Goal: Information Seeking & Learning: Learn about a topic

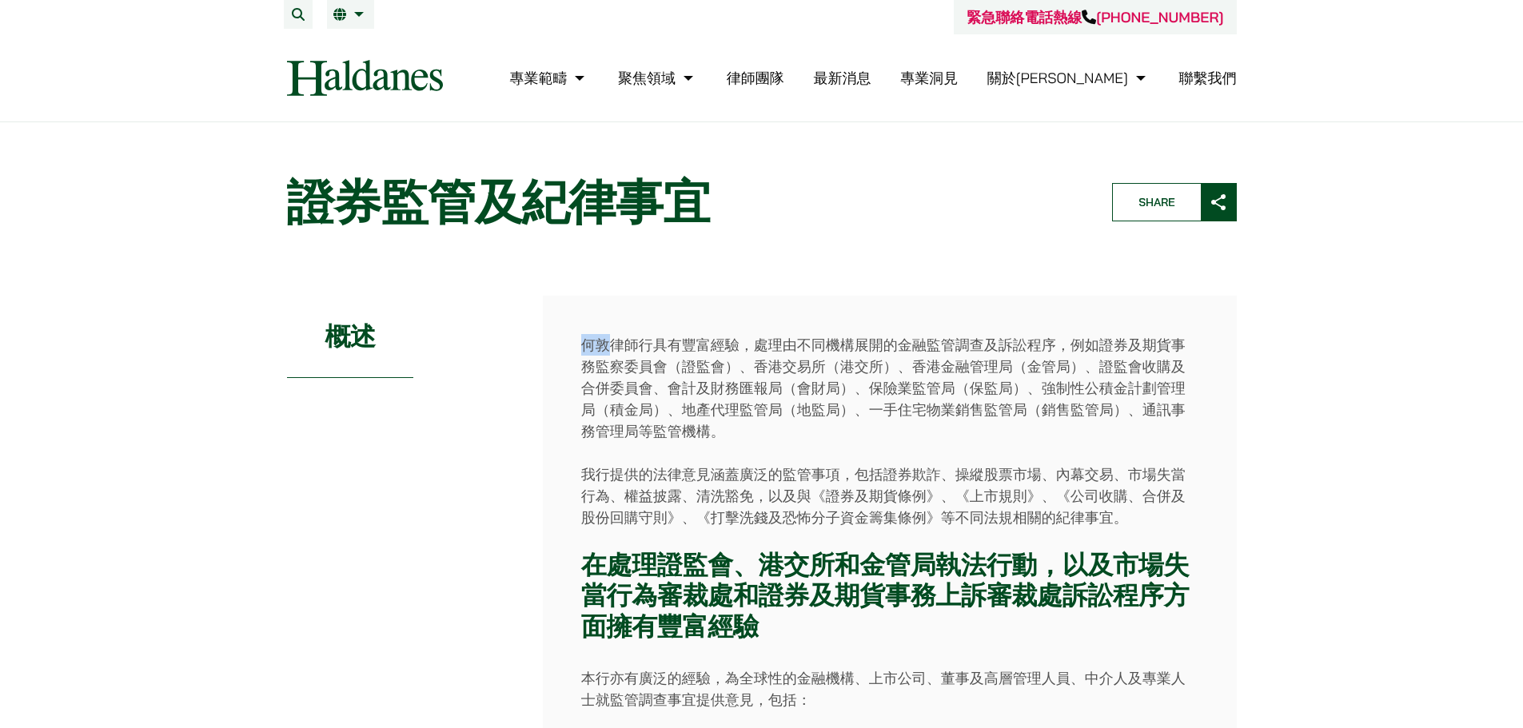
drag, startPoint x: 579, startPoint y: 343, endPoint x: 603, endPoint y: 349, distance: 24.8
click at [601, 350] on p "何敦律師行具有豐富經驗，處理由不同機構展開的金融監管調查及訴訟程序，例如證券及期貨事務監察委員會（證監會）、香港交易所（港交所）、香港金融管理局（金管局）、證…" at bounding box center [889, 388] width 617 height 108
click at [593, 349] on p "何敦律師行具有豐富經驗，處理由不同機構展開的金融監管調查及訴訟程序，例如證券及期貨事務監察委員會（證監會）、香港交易所（港交所）、香港金融管理局（金管局）、證…" at bounding box center [889, 388] width 617 height 108
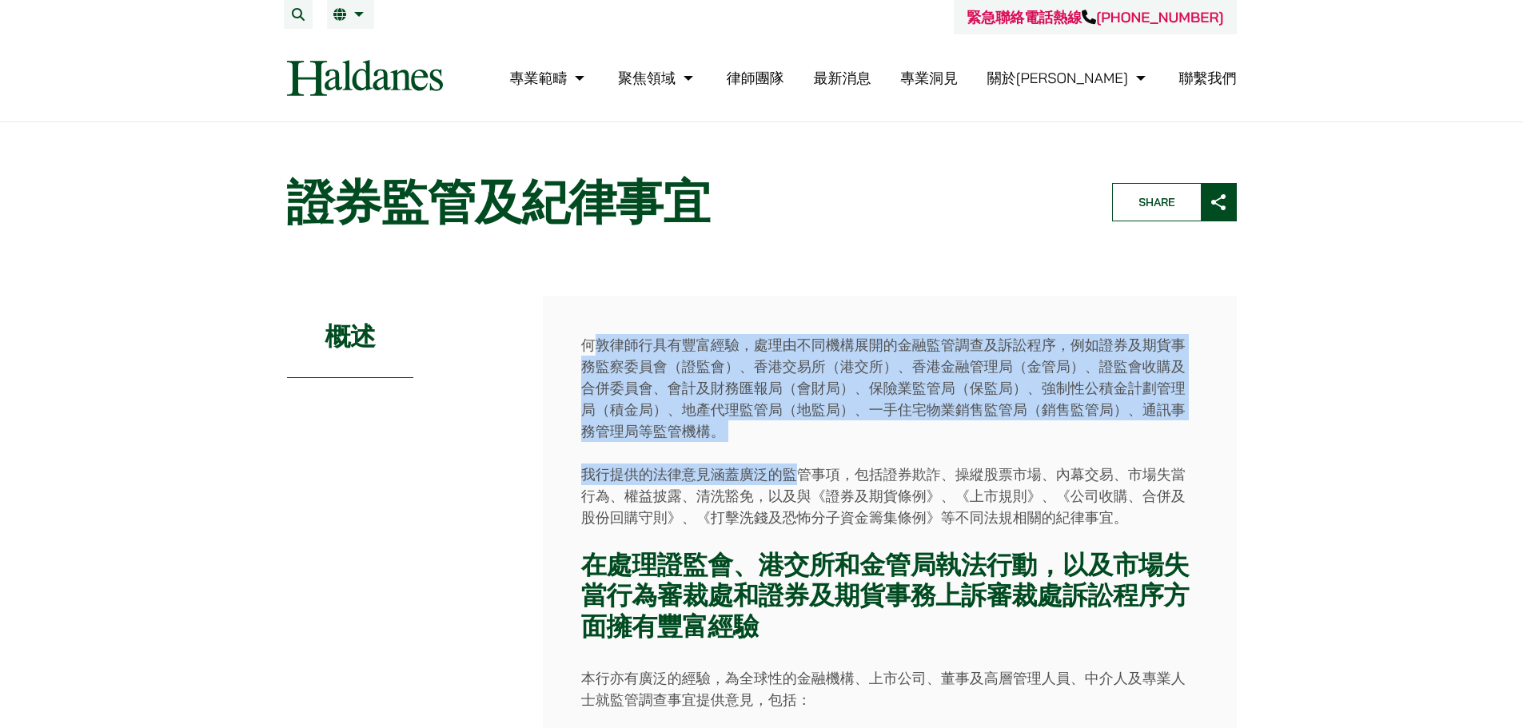
drag, startPoint x: 589, startPoint y: 349, endPoint x: 794, endPoint y: 447, distance: 227.0
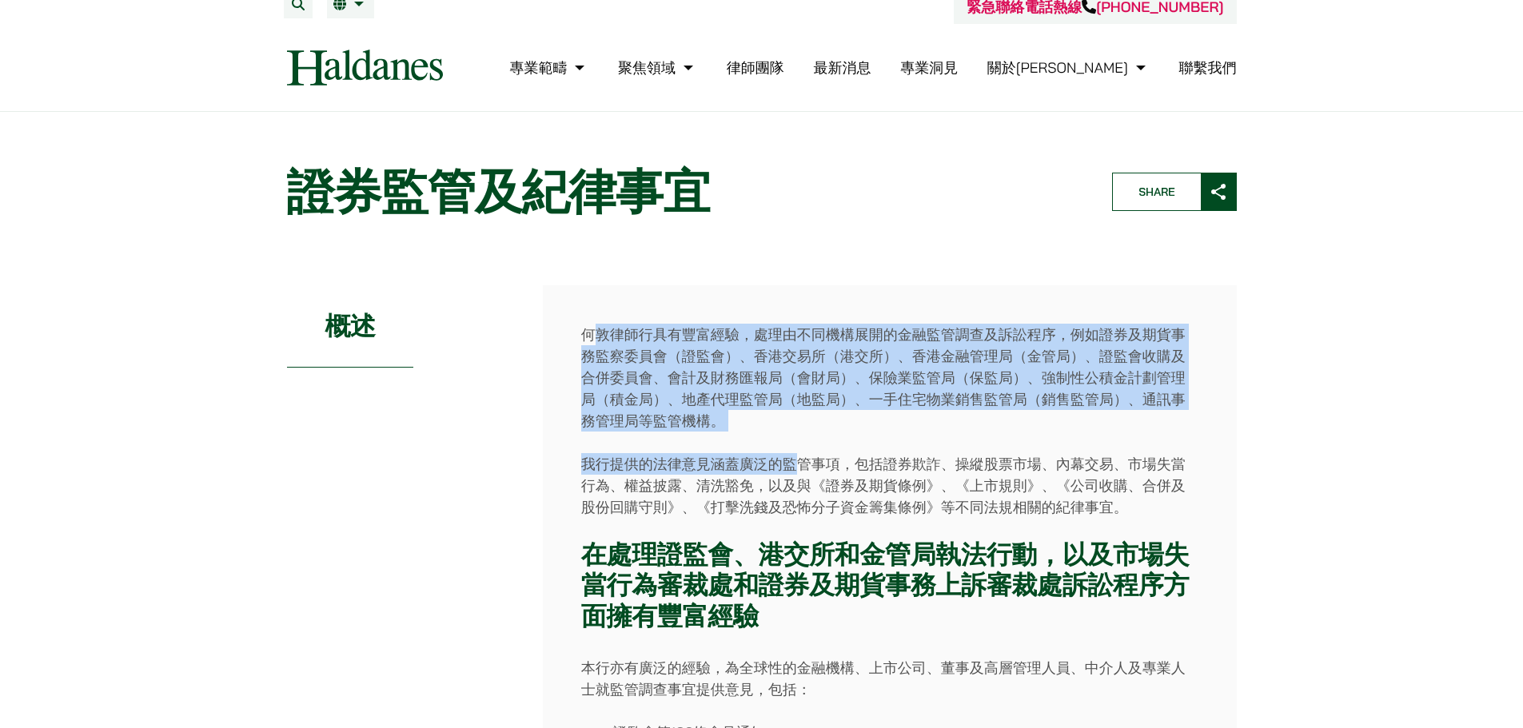
scroll to position [160, 0]
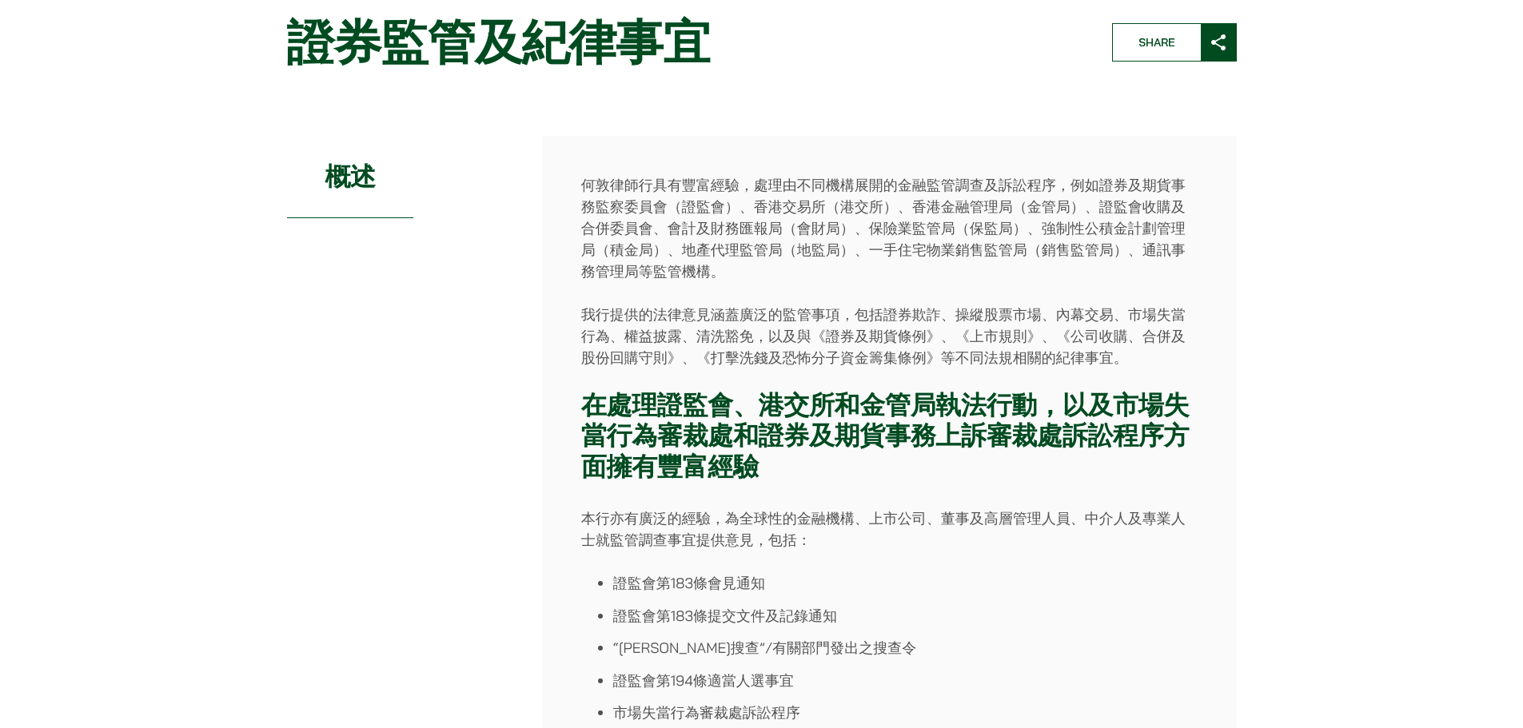
click at [706, 394] on strong "在處理證監會、港交所和金管局執法行動，以及市場失當行為審裁處和證券及期貨事務上訴審裁處訴訟程序方面擁有豐富經驗" at bounding box center [885, 435] width 608 height 95
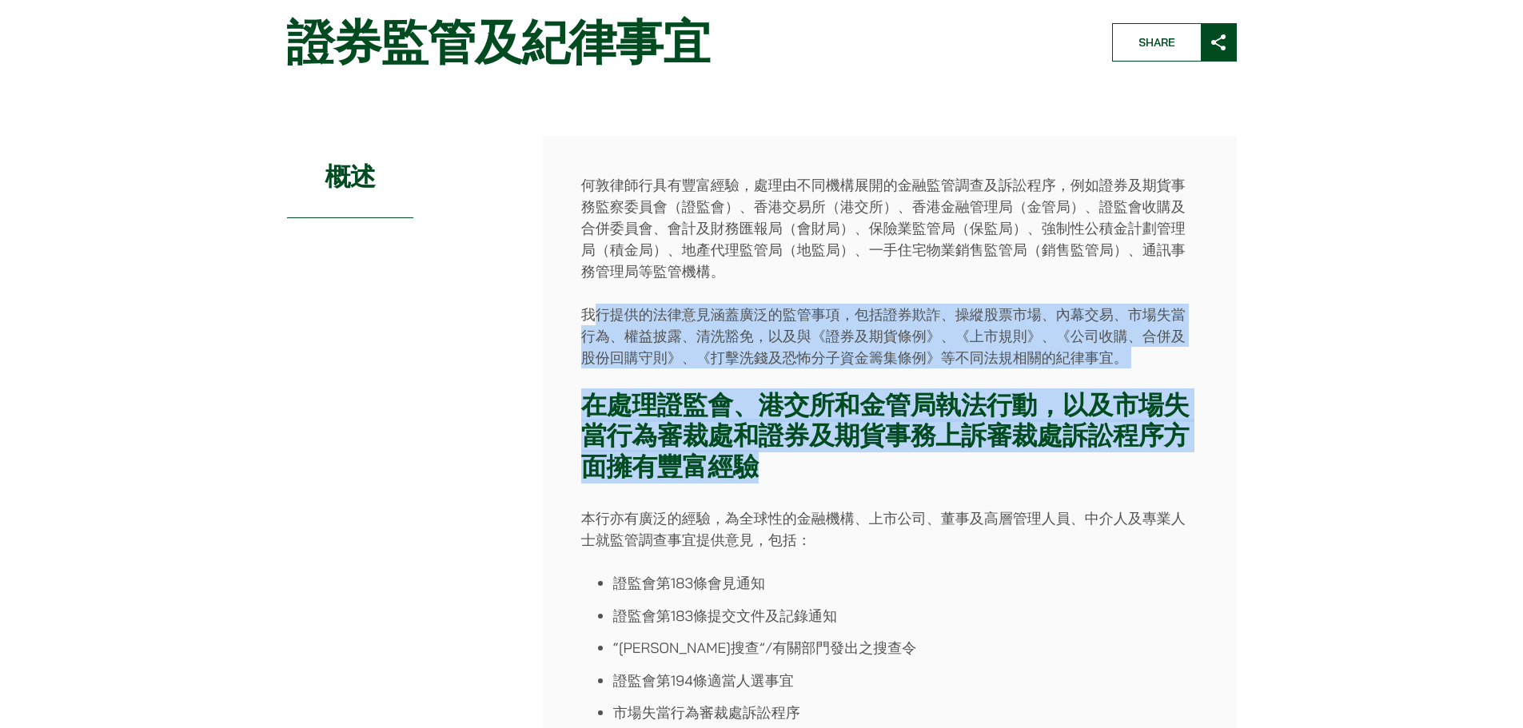
drag, startPoint x: 598, startPoint y: 315, endPoint x: 938, endPoint y: 466, distance: 371.8
click at [938, 466] on div "何敦律師行具有豐富經驗，處理由不同機構展開的金融監管調查及訴訟程序，例如證券及期貨事務監察委員會（證監會）、香港交易所（港交所）、香港金融管理局（金管局）、證…" at bounding box center [890, 676] width 694 height 1080
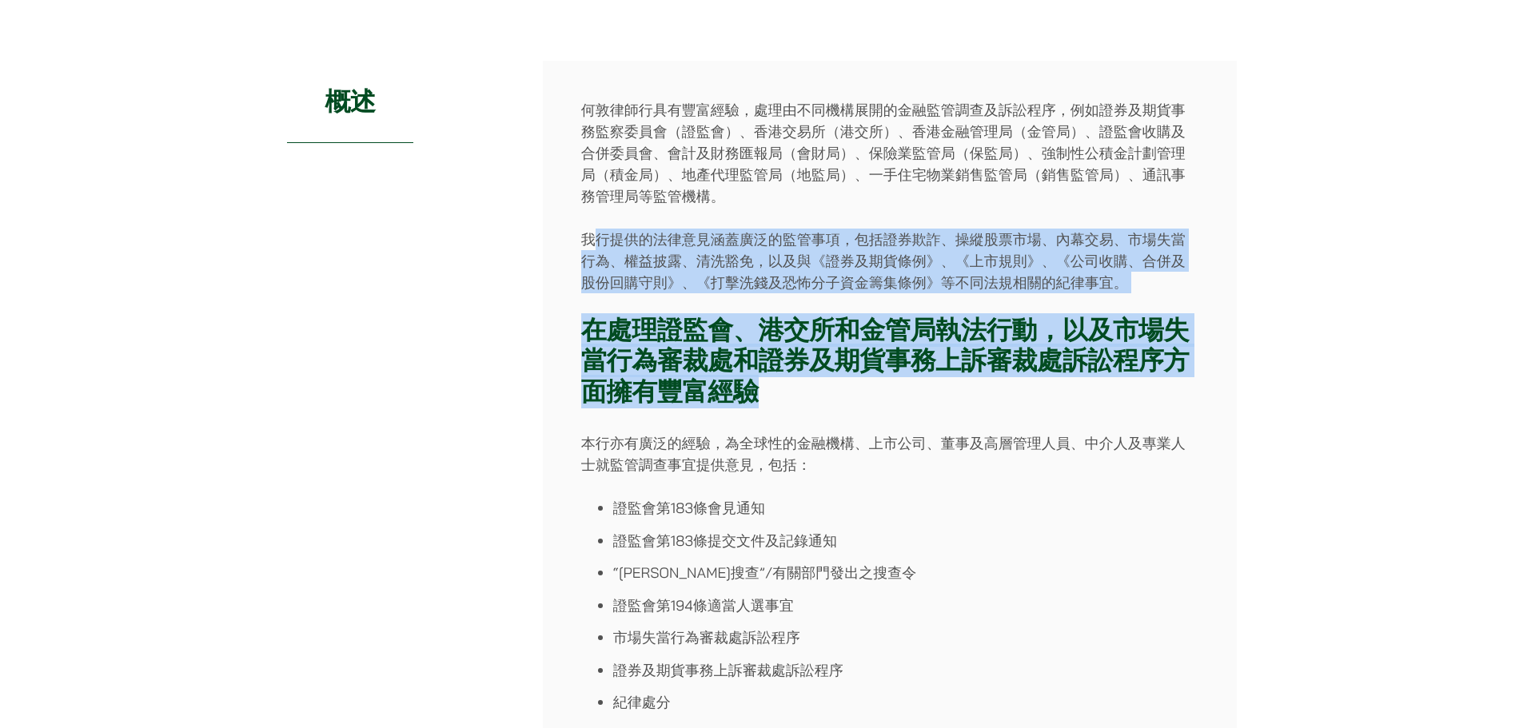
scroll to position [320, 0]
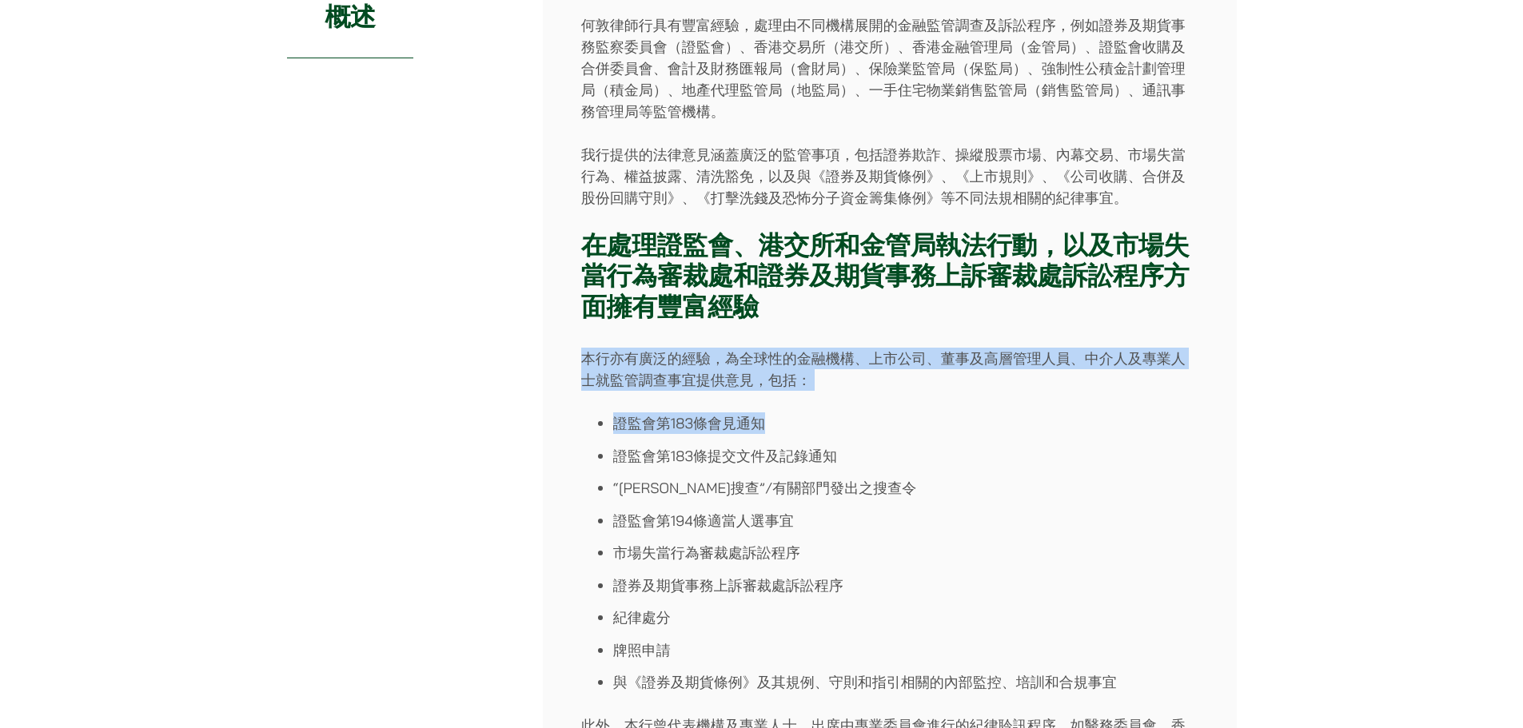
drag, startPoint x: 632, startPoint y: 364, endPoint x: 860, endPoint y: 433, distance: 238.2
click at [860, 433] on div "何敦律師行具有豐富經驗，處理由不同機構展開的金融監管調查及訴訟程序，例如證券及期貨事務監察委員會（證監會）、香港交易所（港交所）、香港金融管理局（金管局）、證…" at bounding box center [890, 516] width 694 height 1080
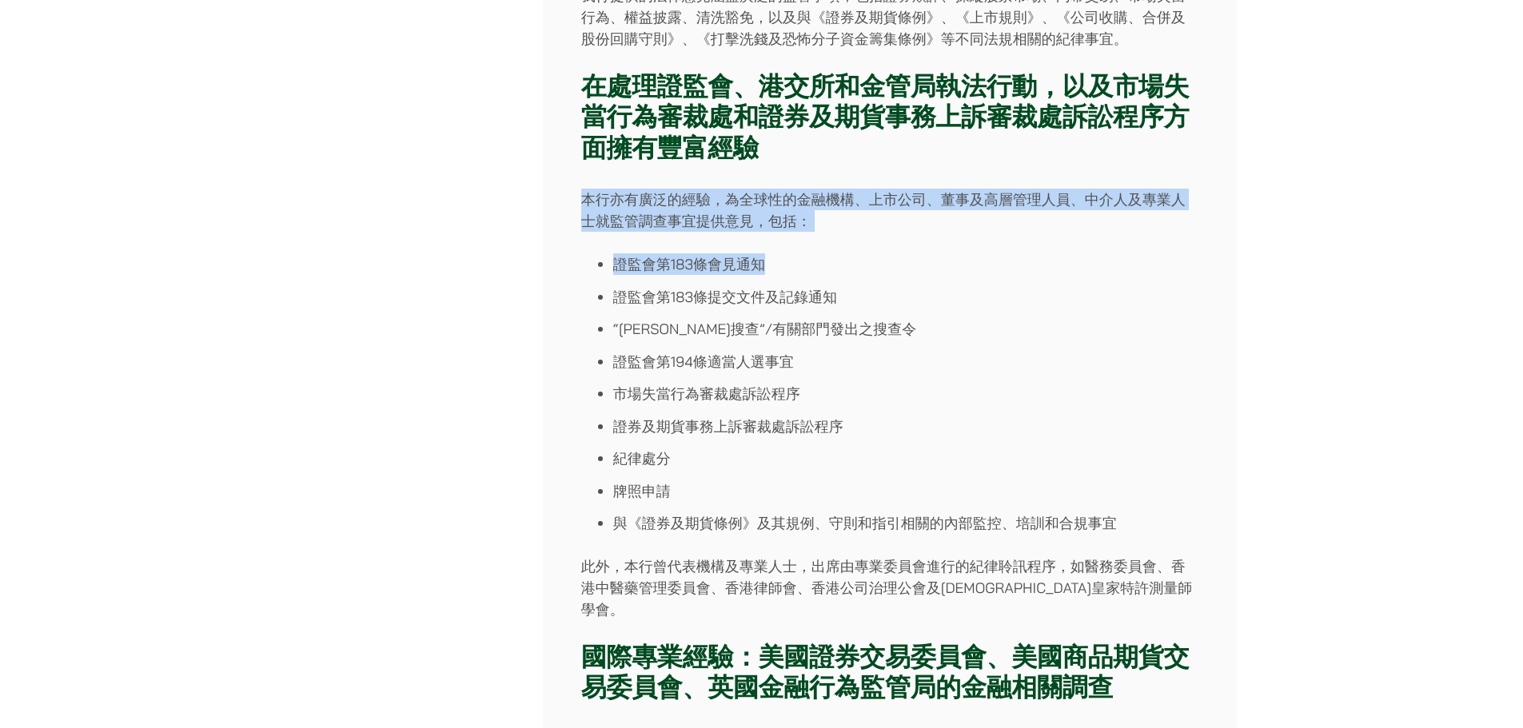
scroll to position [480, 0]
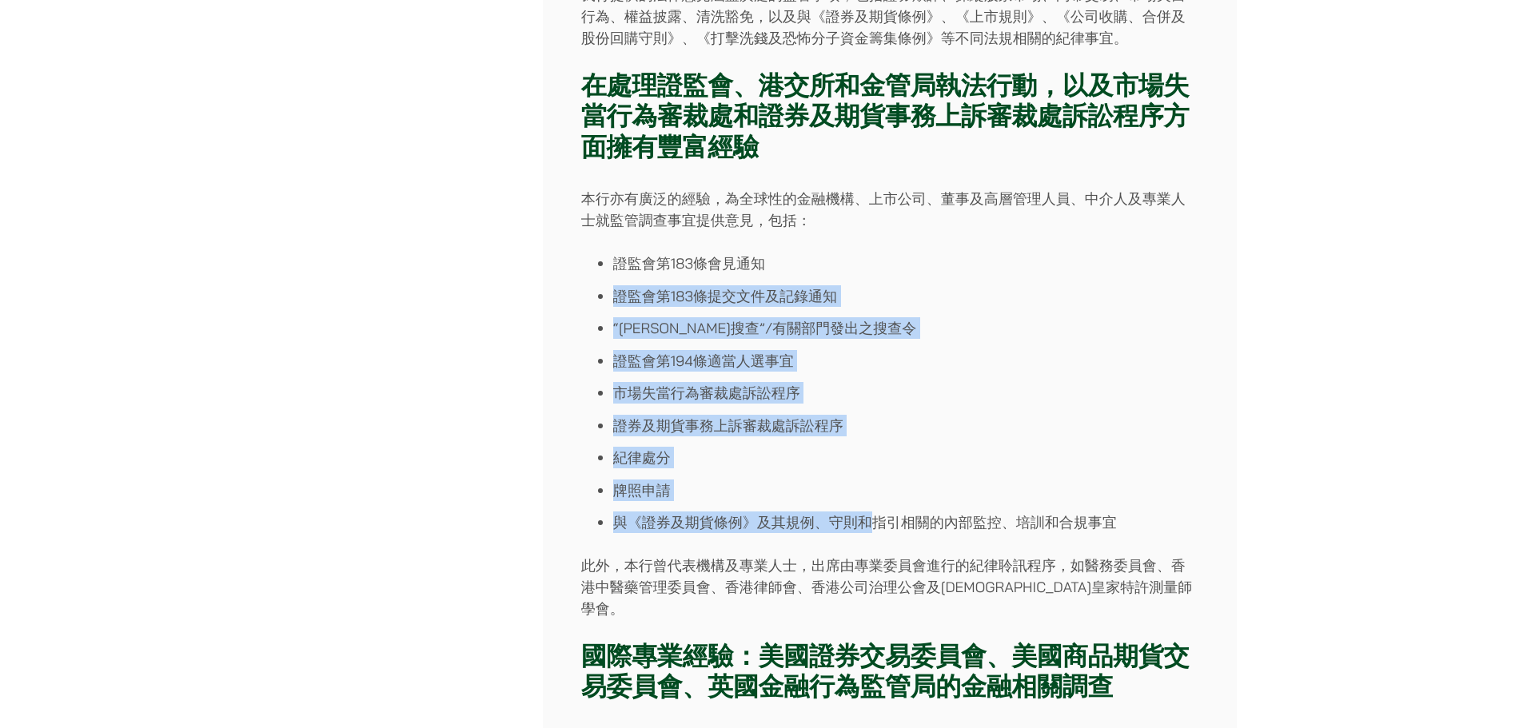
drag, startPoint x: 616, startPoint y: 295, endPoint x: 878, endPoint y: 504, distance: 335.6
click at [878, 469] on ul "證監會第183條會見通知 證監會第183條提交文件及記錄通知 “黎明搜查”/有關部門發出之搜查令 證監會第194條適當人選事宜 市場失當行為審裁處訴訟程序 證…" at bounding box center [889, 393] width 617 height 281
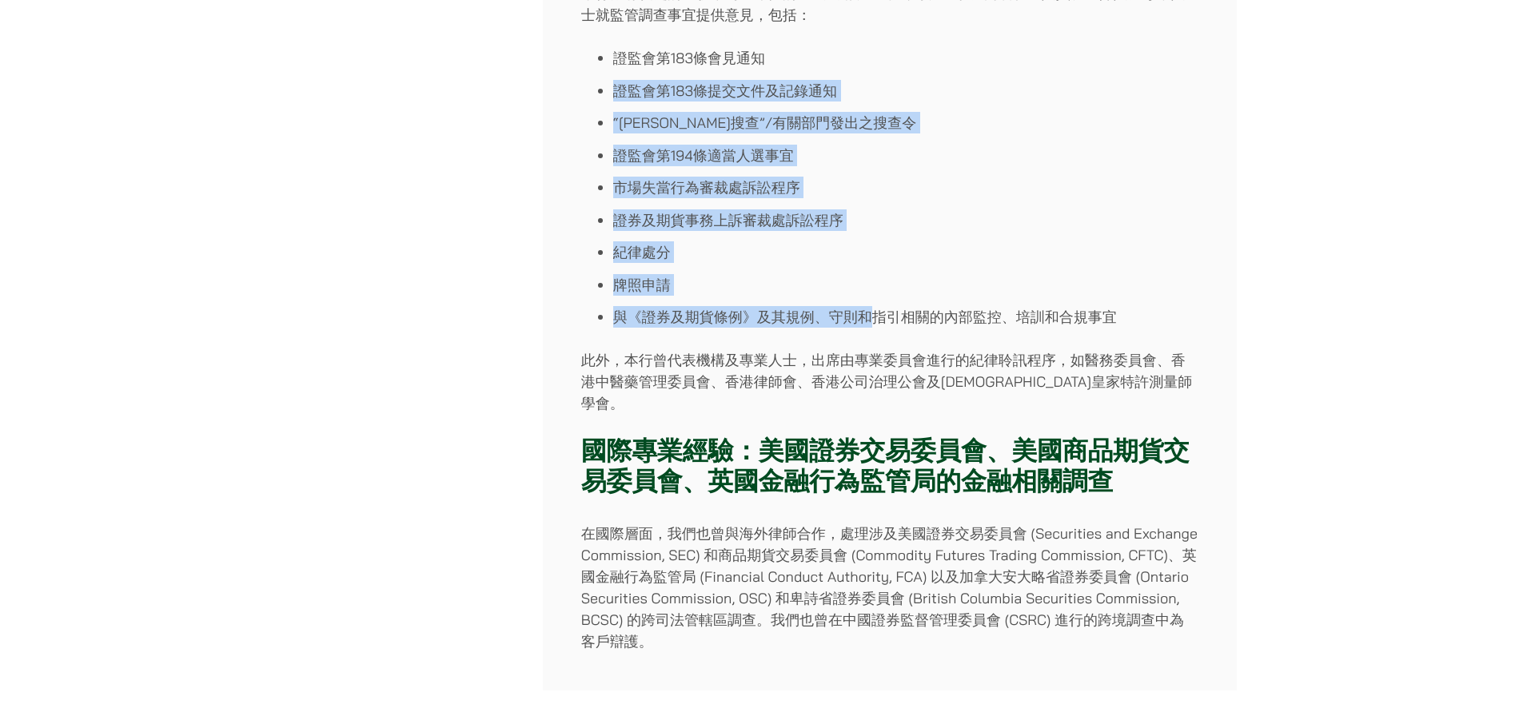
scroll to position [719, 0]
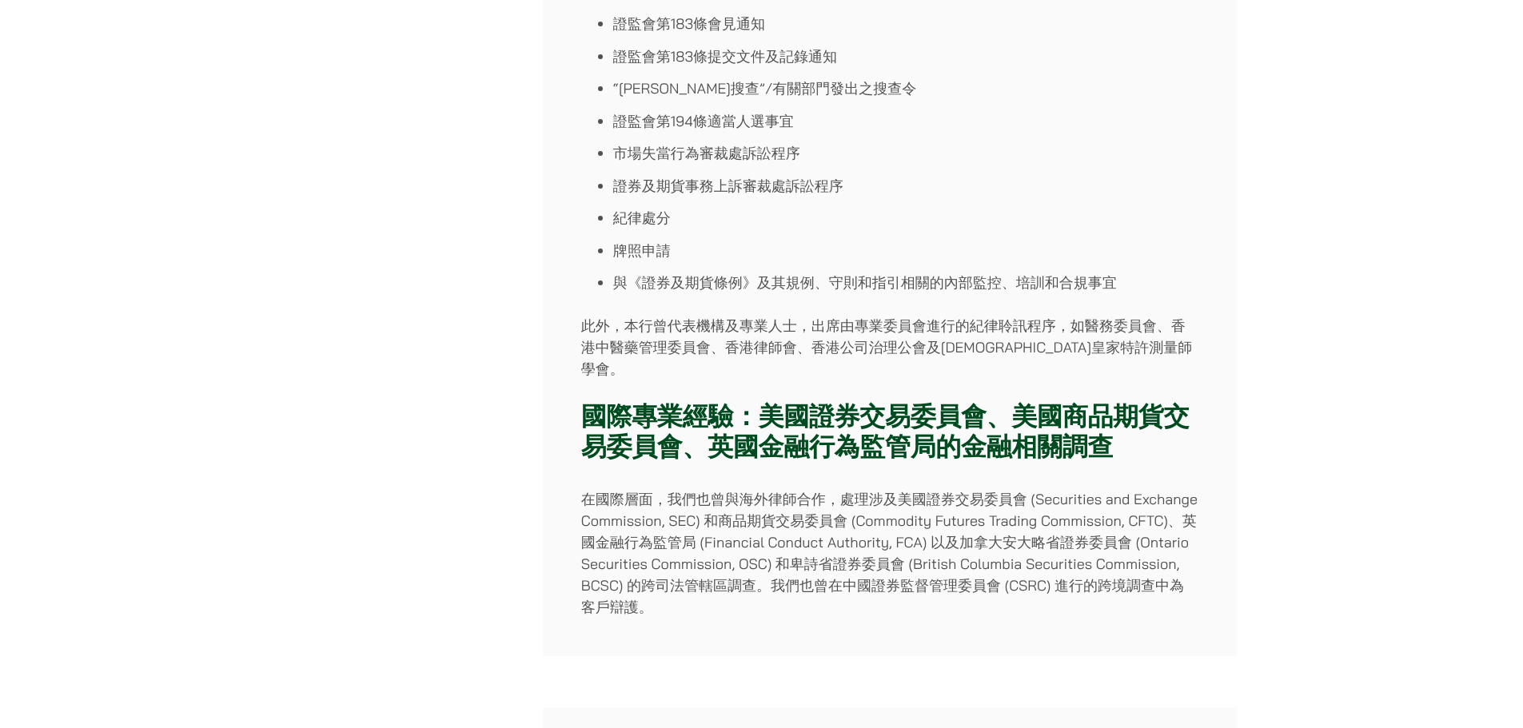
click at [633, 360] on div "何敦律師行具有豐富經驗，處理由不同機構展開的金融監管調查及訴訟程序，例如證券及期貨事務監察委員會（證監會）、香港交易所（港交所）、香港金融管理局（金管局）、證…" at bounding box center [890, 116] width 694 height 1080
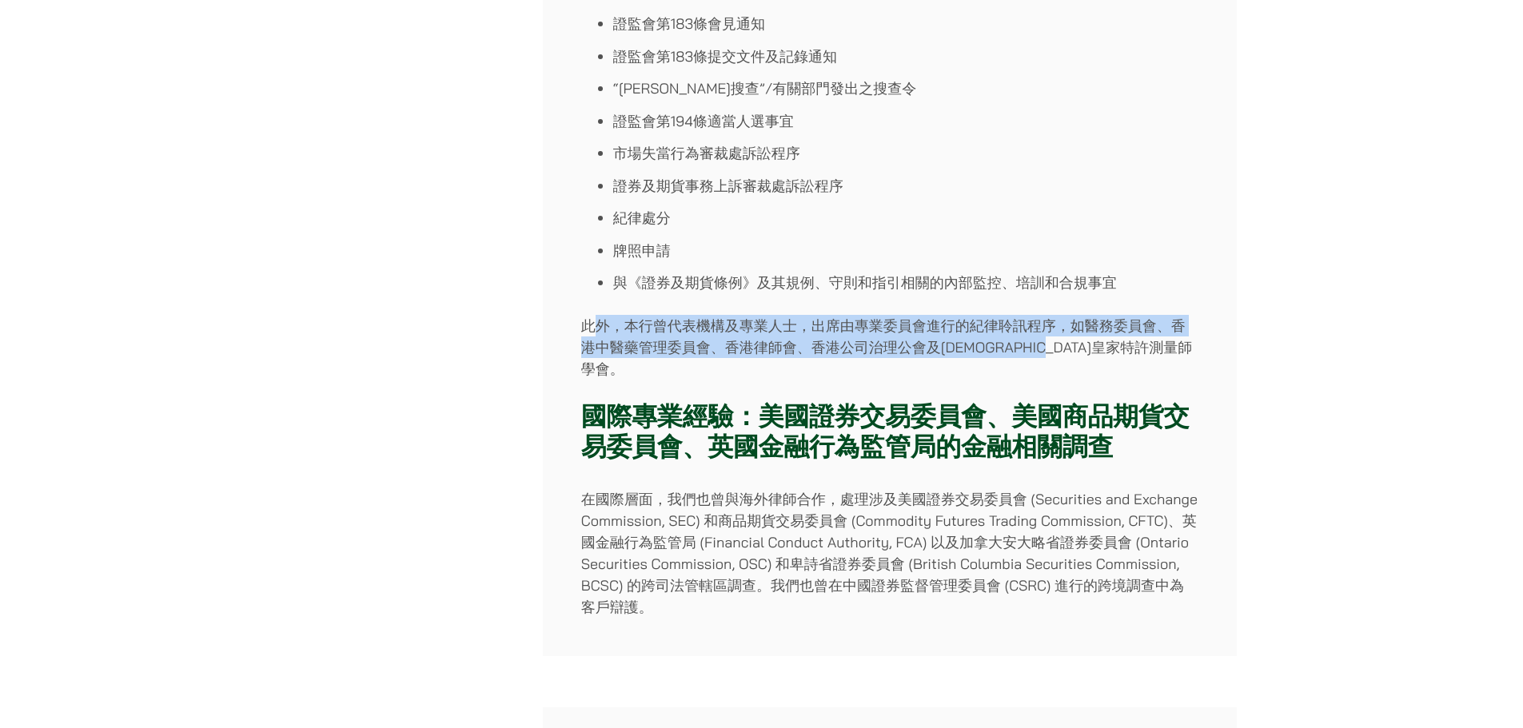
drag, startPoint x: 590, startPoint y: 325, endPoint x: 1150, endPoint y: 343, distance: 560.6
click at [1150, 343] on p "此外，本行曾代表機構及專業人士，出席由專業委員會進行的紀律聆訊程序，如醫務委員會、香港中醫藥管理委員會、香港律師會、香港公司治理公會及英國皇家特許測量師學會。" at bounding box center [889, 347] width 617 height 65
drag, startPoint x: 1146, startPoint y: 343, endPoint x: 865, endPoint y: 277, distance: 289.1
click at [865, 277] on div "何敦律師行具有豐富經驗，處理由不同機構展開的金融監管調查及訴訟程序，例如證券及期貨事務監察委員會（證監會）、香港交易所（港交所）、香港金融管理局（金管局）、證…" at bounding box center [890, 116] width 694 height 1080
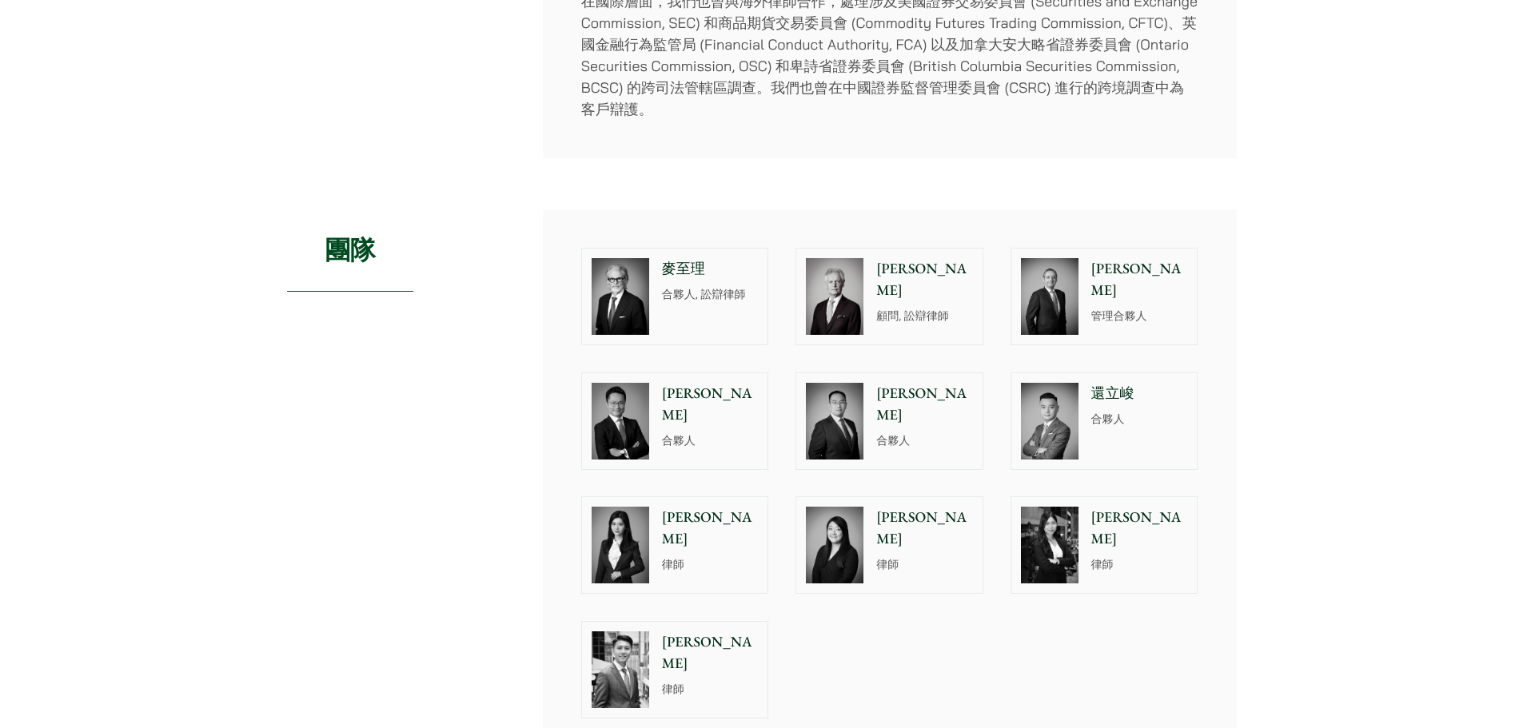
scroll to position [1359, 0]
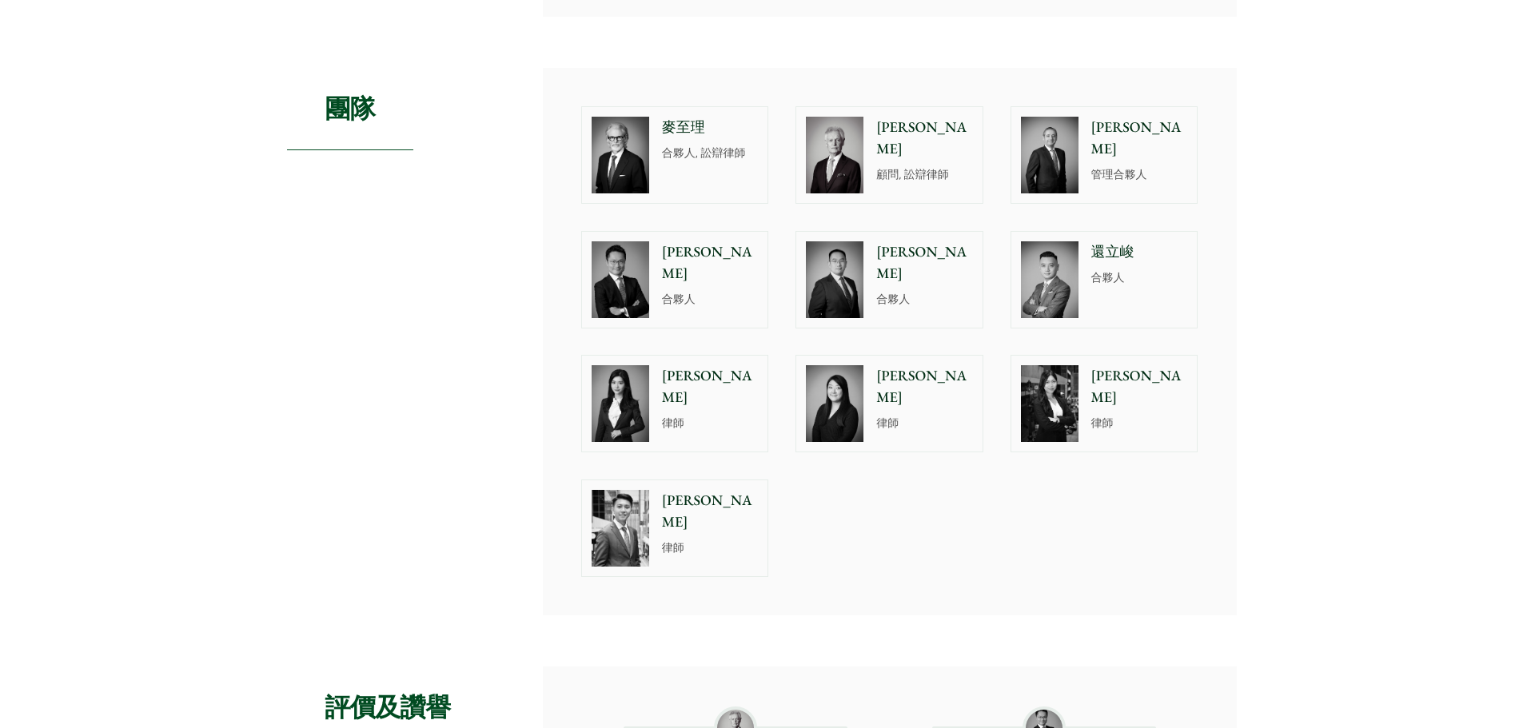
click at [674, 415] on p "律師" at bounding box center [710, 423] width 97 height 17
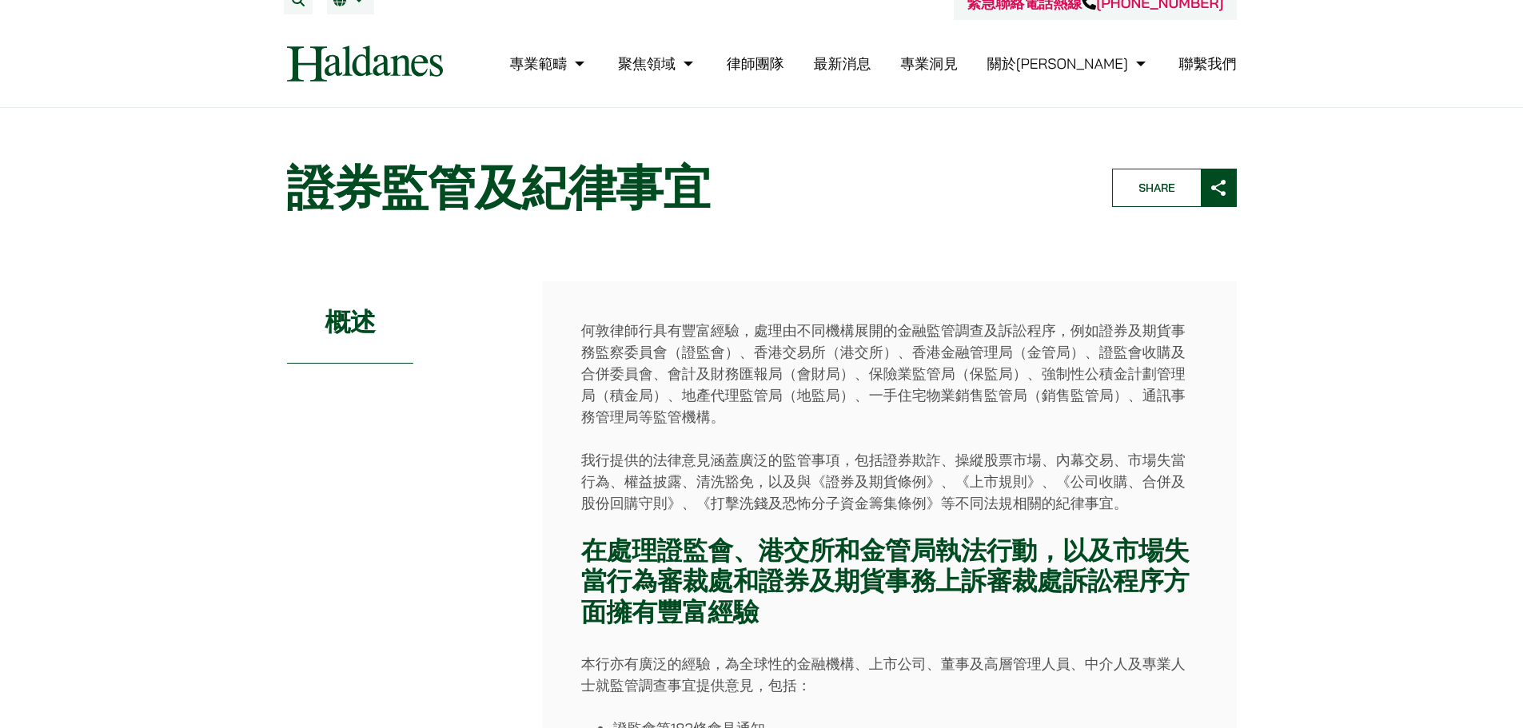
scroll to position [0, 0]
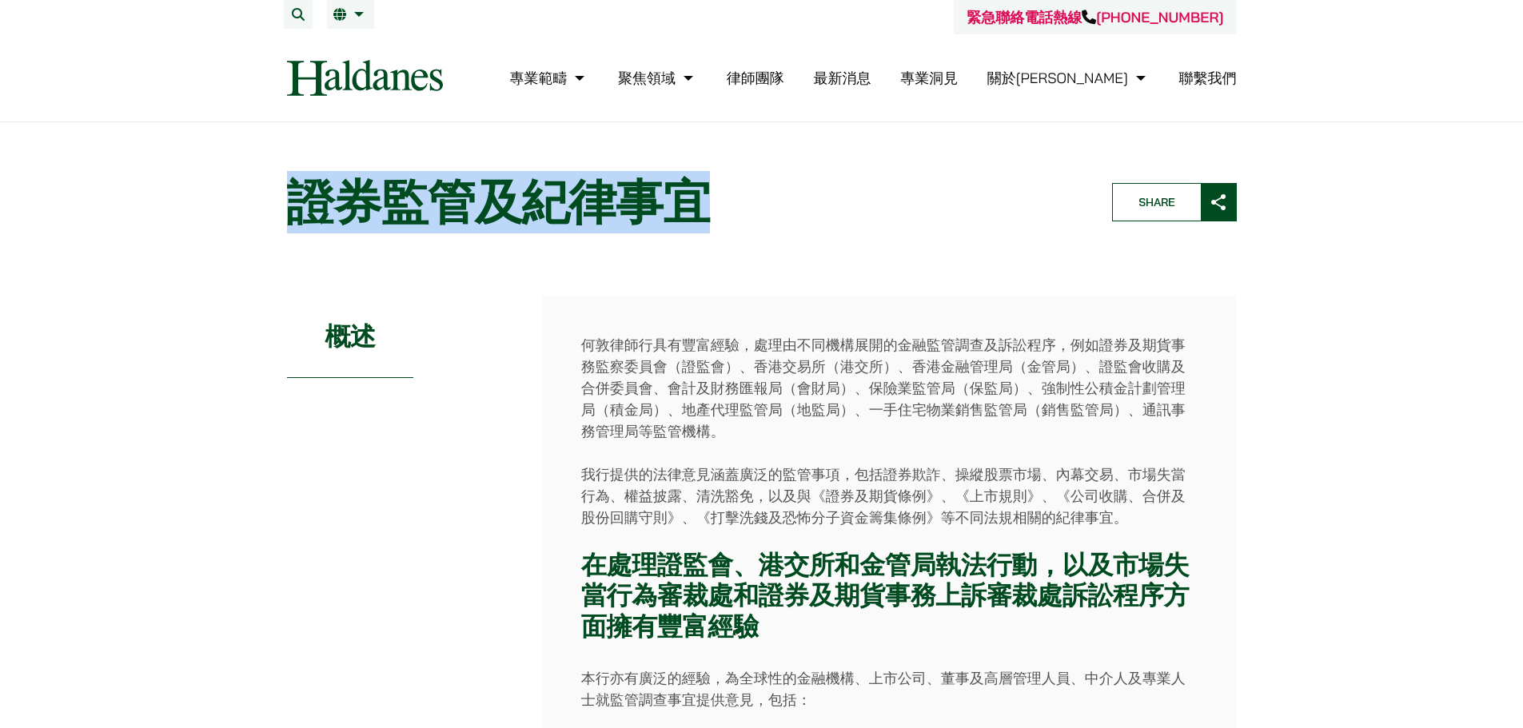
drag, startPoint x: 301, startPoint y: 191, endPoint x: 716, endPoint y: 209, distance: 415.2
click at [716, 209] on h1 "證券監管及紀律事宜" at bounding box center [686, 202] width 798 height 58
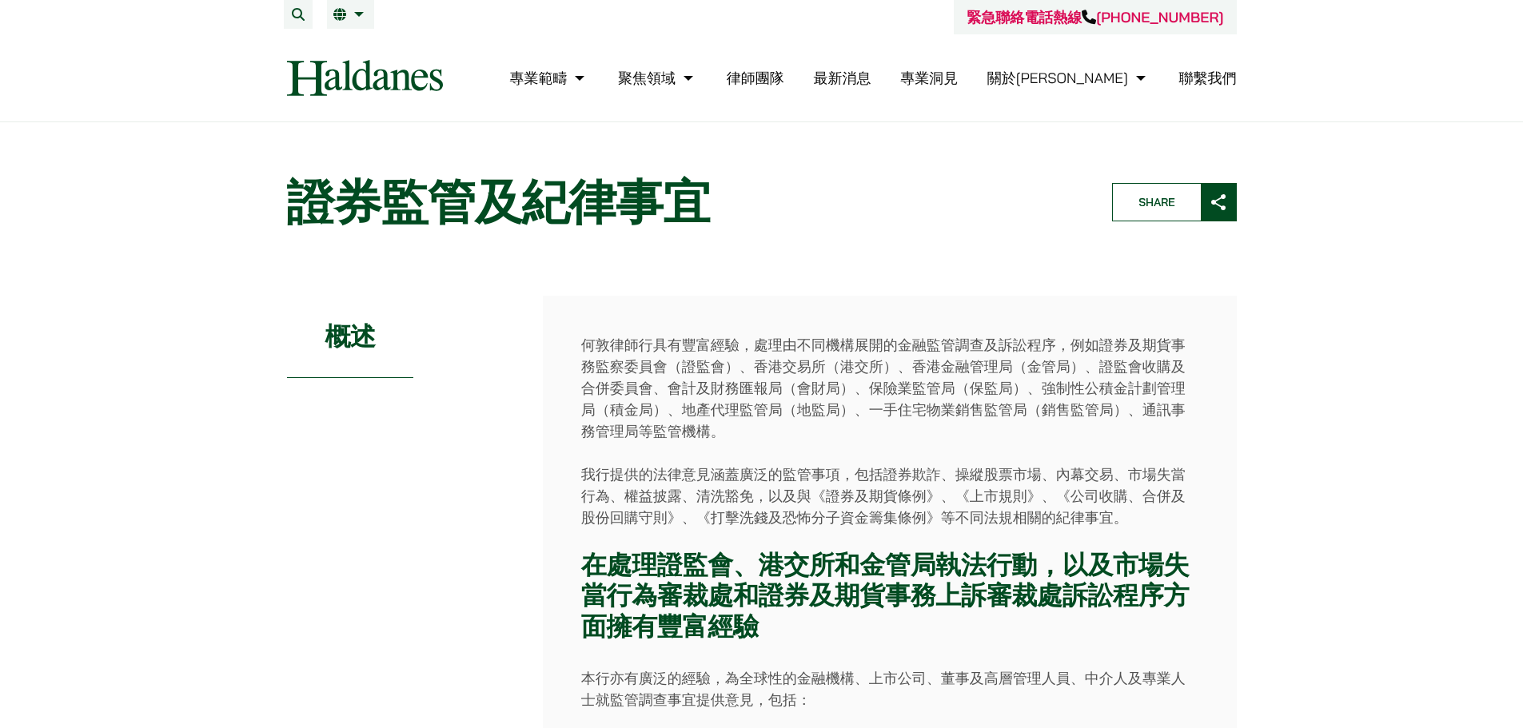
click at [917, 469] on p "我行提供的法律意見涵蓋廣泛的監管事項，包括證券欺詐、操縱股票市場、內幕交易、市場失當行為、權益披露、清洗豁免，以及與《證券及期貨條例》、《上市規則》、《公司收…" at bounding box center [889, 496] width 617 height 65
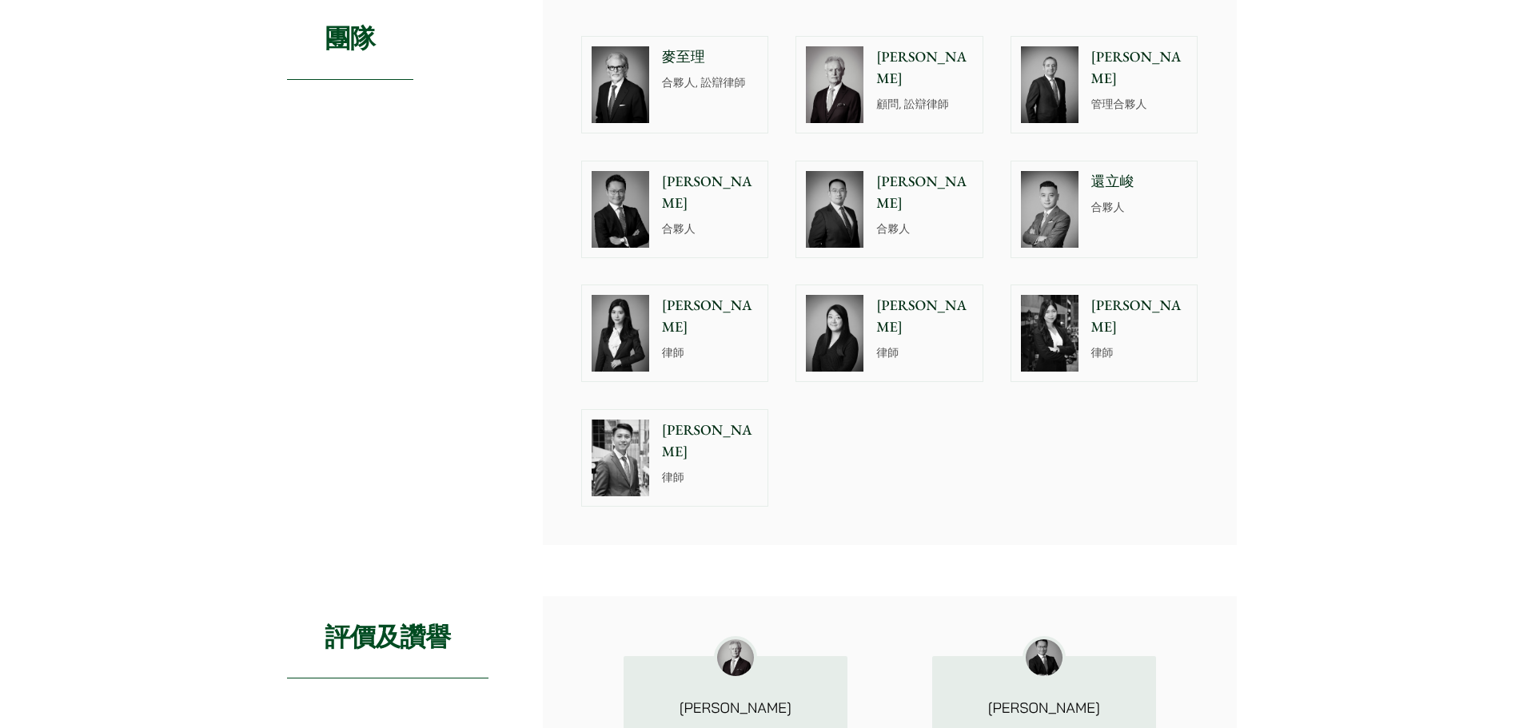
scroll to position [1439, 0]
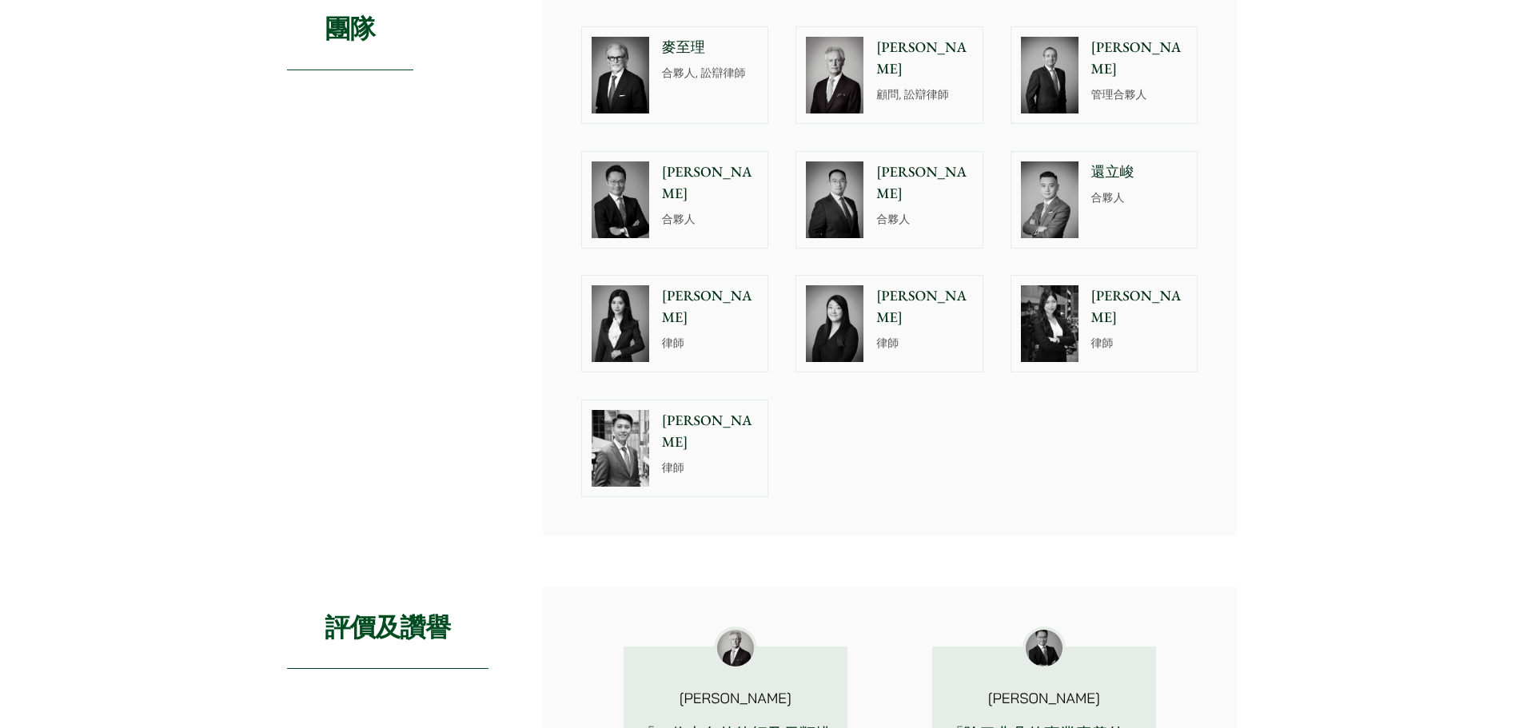
click at [705, 460] on p "律師" at bounding box center [710, 468] width 97 height 17
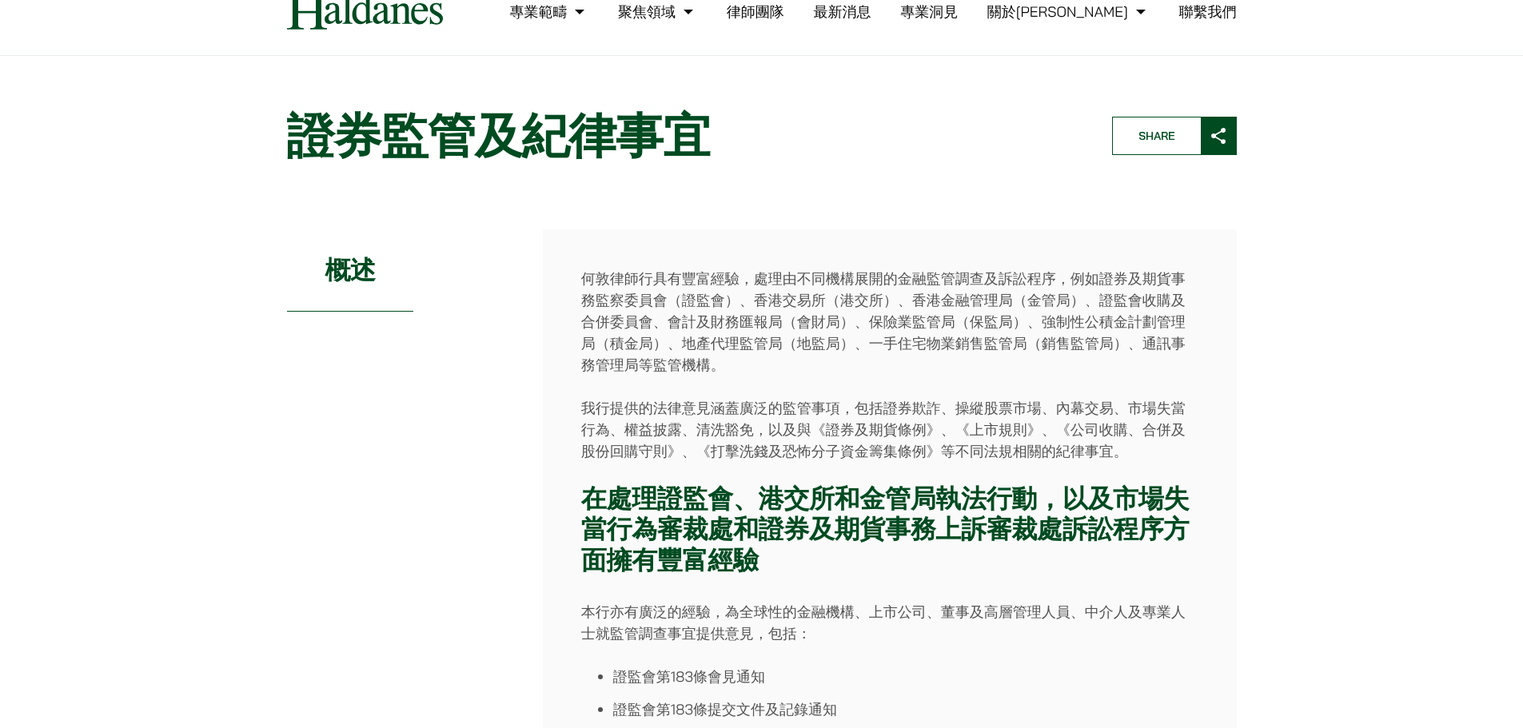
scroll to position [0, 0]
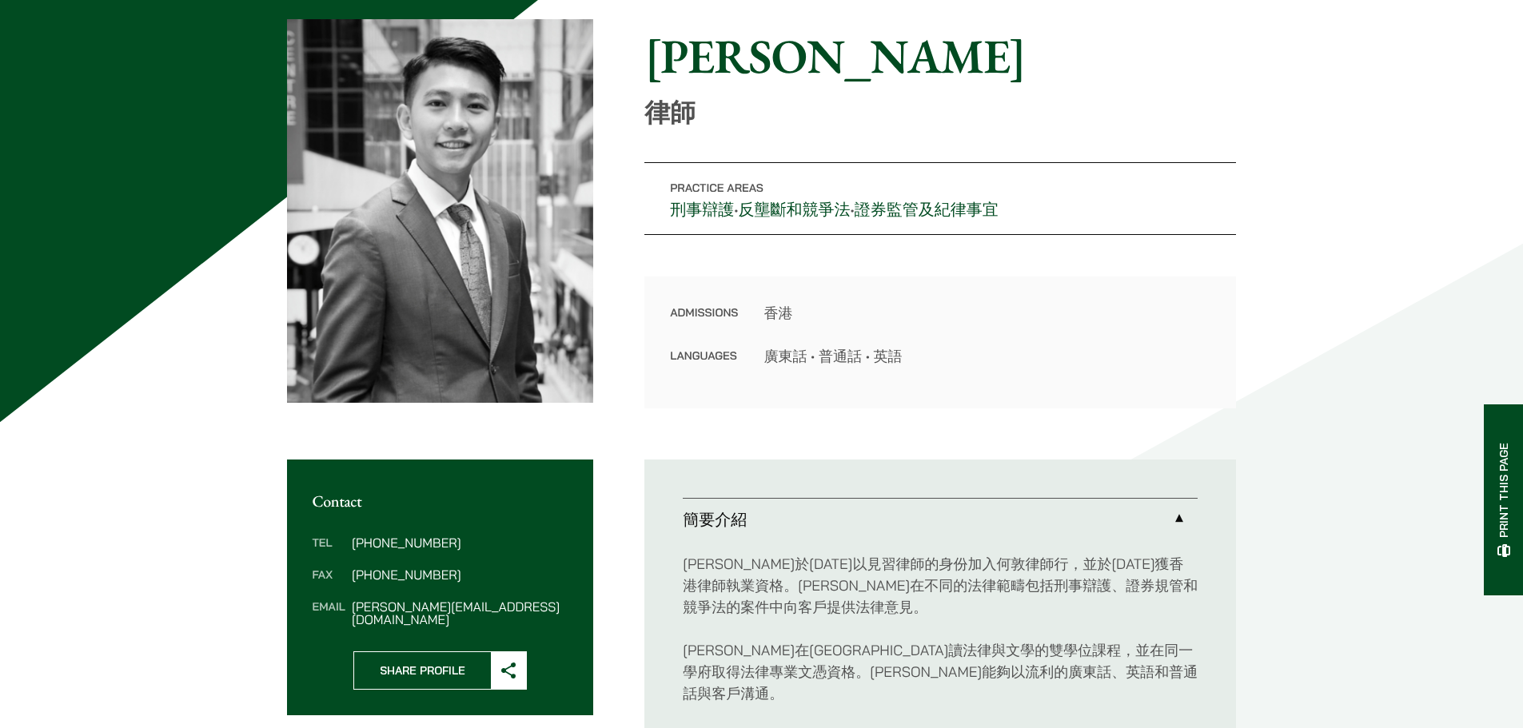
scroll to position [160, 0]
